Goal: Find specific page/section: Find specific page/section

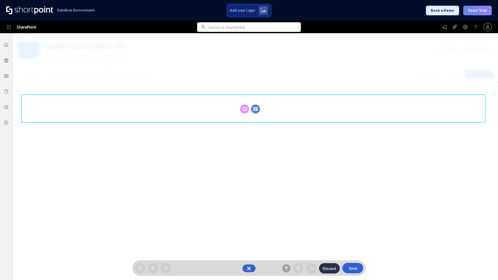
click at [256, 109] on circle at bounding box center [255, 109] width 9 height 9
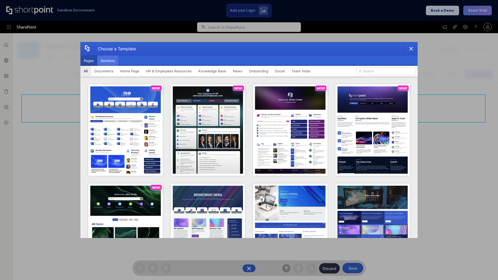
click at [108, 61] on button "Sections" at bounding box center [107, 61] width 21 height 10
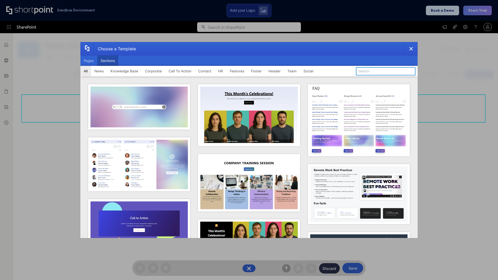
type input "Healthcare Team"
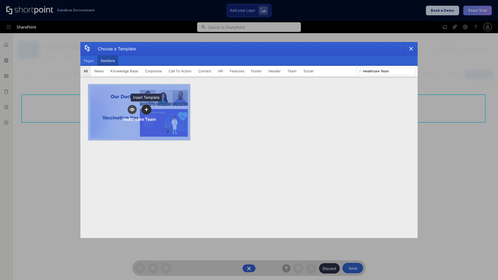
click at [146, 110] on icon "template selector" at bounding box center [147, 110] width 4 height 4
